Goal: Transaction & Acquisition: Purchase product/service

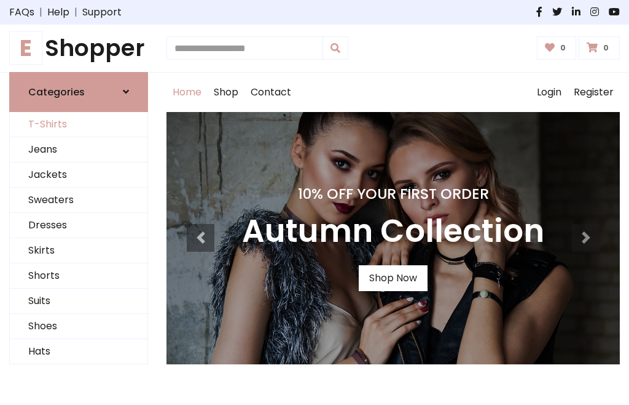
click at [79, 124] on link "T-Shirts" at bounding box center [79, 124] width 138 height 25
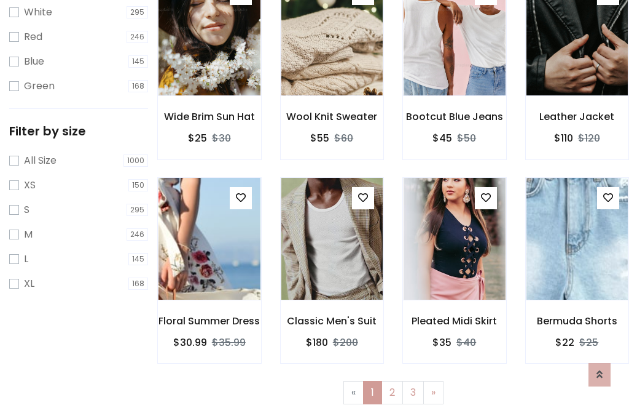
scroll to position [22, 0]
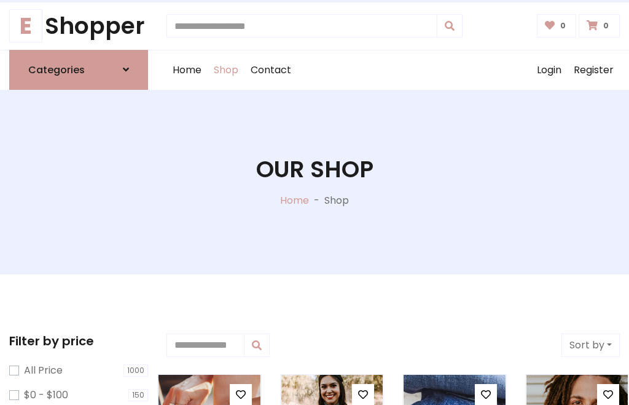
click at [315, 181] on h1 "Our Shop" at bounding box center [314, 170] width 117 height 28
click at [393, 69] on div "Home Shop Contact Log out Login Register" at bounding box center [394, 69] width 454 height 39
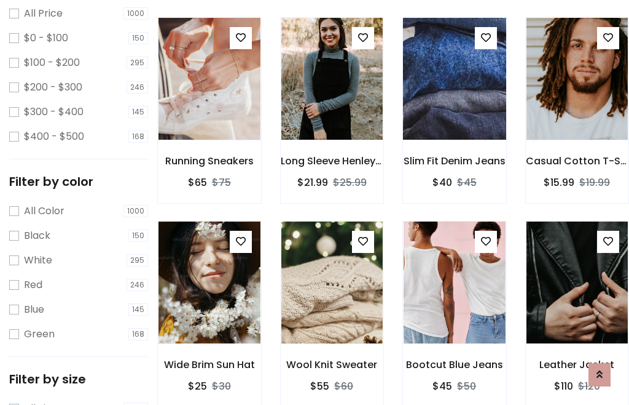
click at [454, 101] on img at bounding box center [454, 78] width 122 height 295
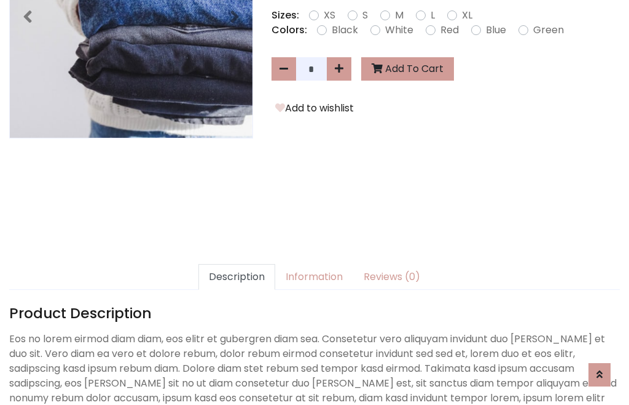
scroll to position [301, 0]
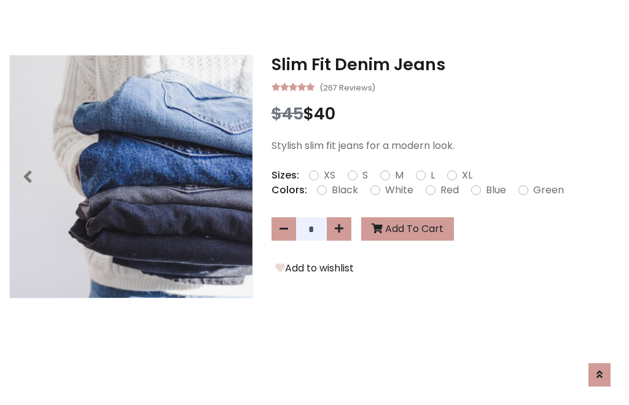
click at [446, 64] on h3 "Slim Fit Denim Jeans" at bounding box center [446, 65] width 349 height 20
